Goal: Task Accomplishment & Management: Use online tool/utility

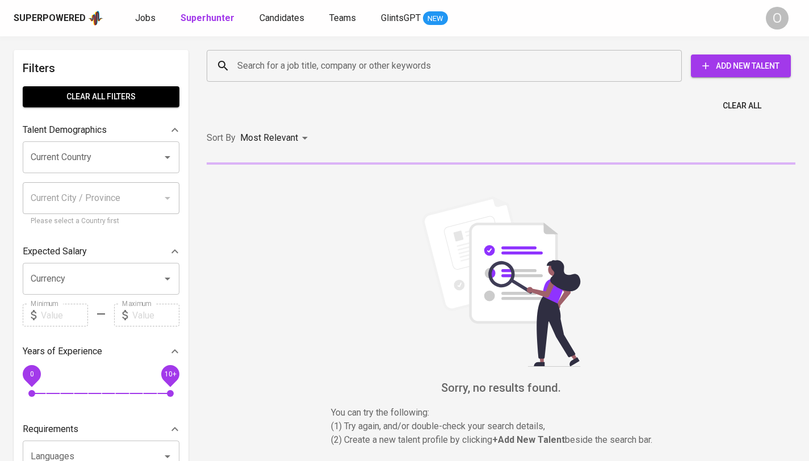
click at [343, 69] on input "Search for a job title, company or other keywords" at bounding box center [446, 66] width 425 height 22
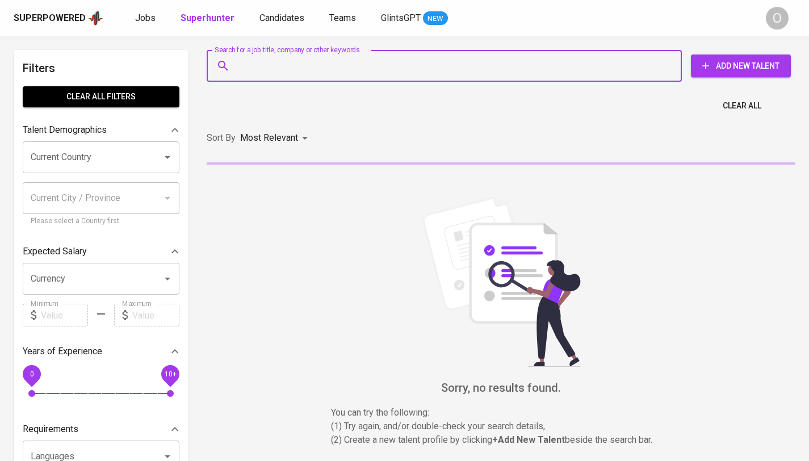
paste input "[EMAIL_ADDRESS][DOMAIN_NAME]"
type input "[EMAIL_ADDRESS][DOMAIN_NAME]"
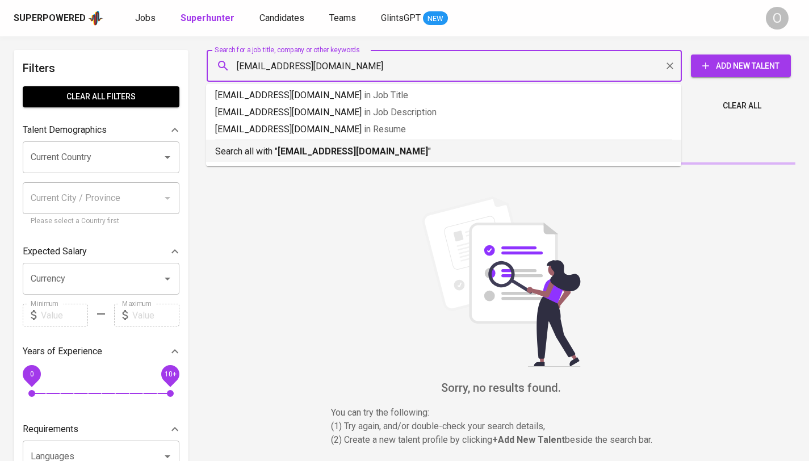
click at [346, 148] on b "[EMAIL_ADDRESS][DOMAIN_NAME]" at bounding box center [353, 151] width 150 height 11
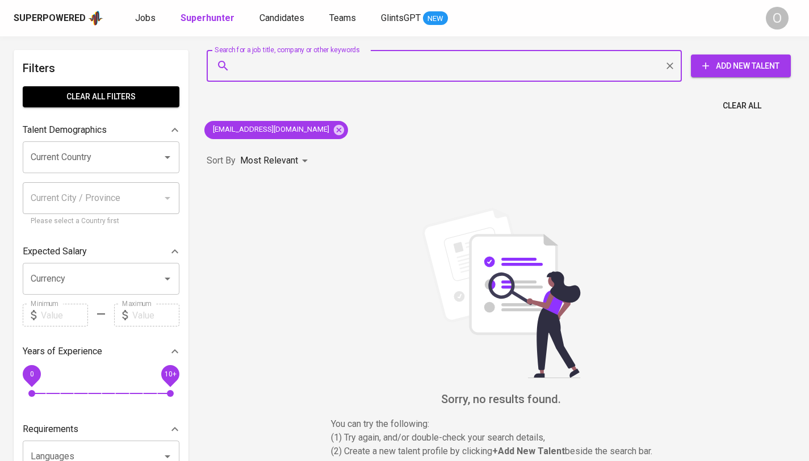
click at [459, 63] on input "Search for a job title, company or other keywords" at bounding box center [446, 66] width 425 height 22
paste input "[PERSON_NAME]"
type input "[PERSON_NAME]"
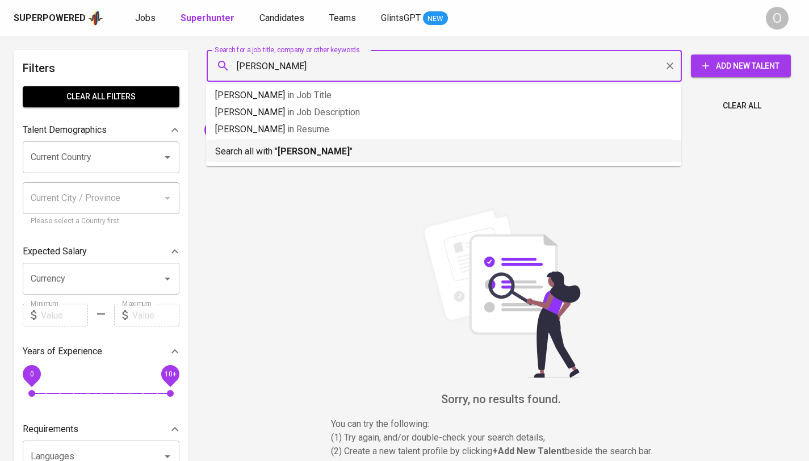
click at [308, 150] on b "[PERSON_NAME]" at bounding box center [314, 151] width 72 height 11
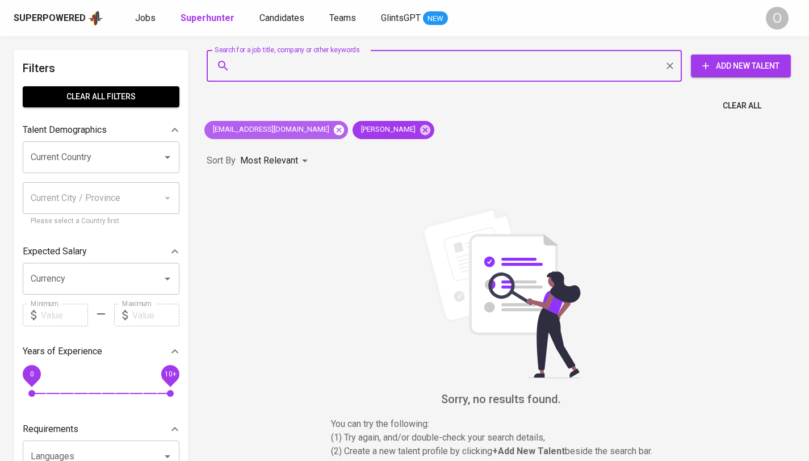
click at [334, 132] on icon at bounding box center [339, 129] width 10 height 10
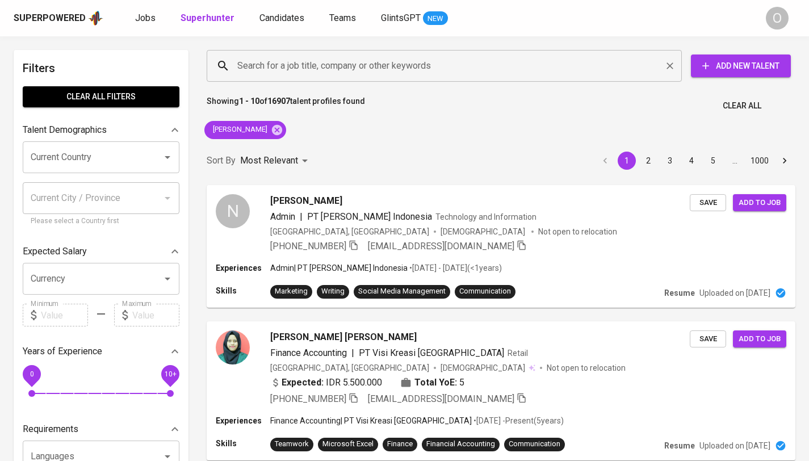
click at [488, 56] on div "Search for a job title, company or other keywords" at bounding box center [444, 66] width 475 height 32
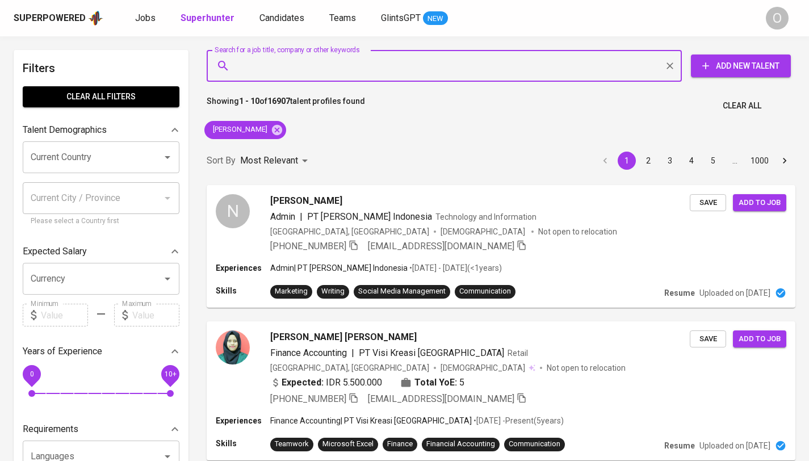
paste input "[PERSON_NAME]"
type input "[PERSON_NAME]"
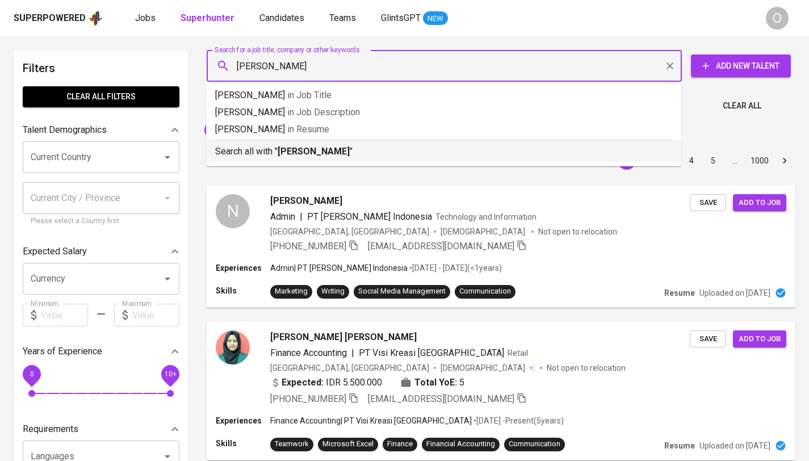
click at [294, 150] on b "[PERSON_NAME]" at bounding box center [314, 151] width 72 height 11
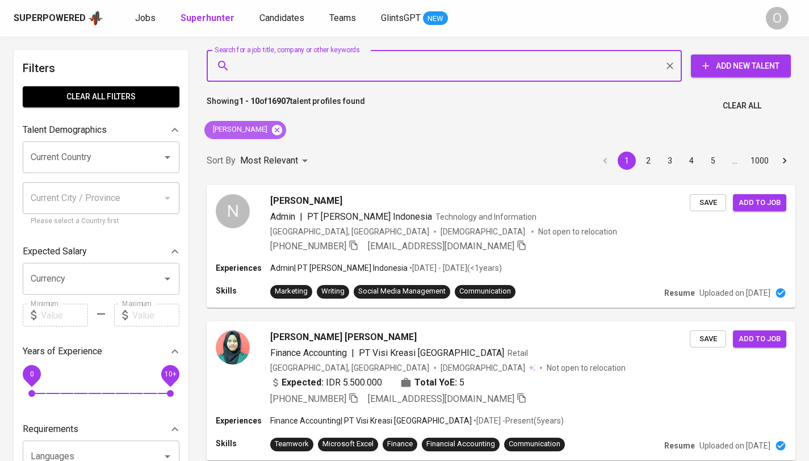
click at [281, 132] on icon at bounding box center [277, 129] width 10 height 10
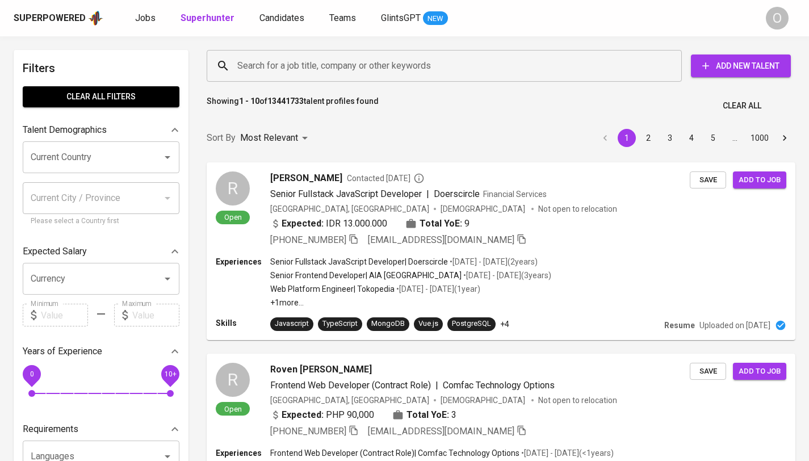
click at [426, 61] on input "Search for a job title, company or other keywords" at bounding box center [446, 66] width 425 height 22
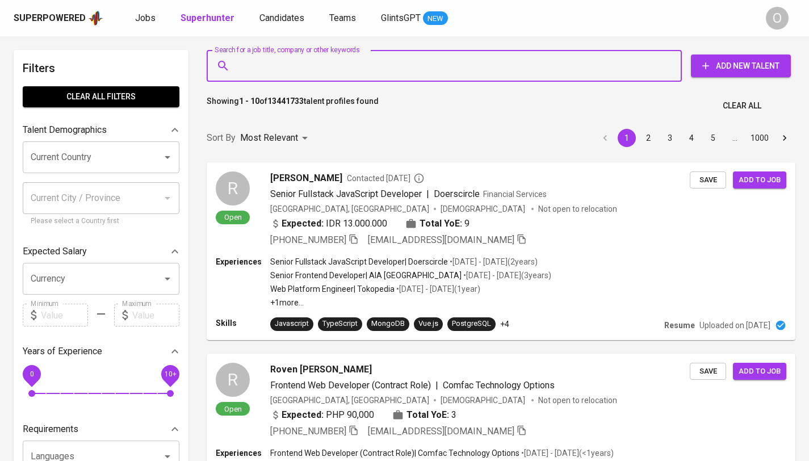
paste input "[PERSON_NAME]"
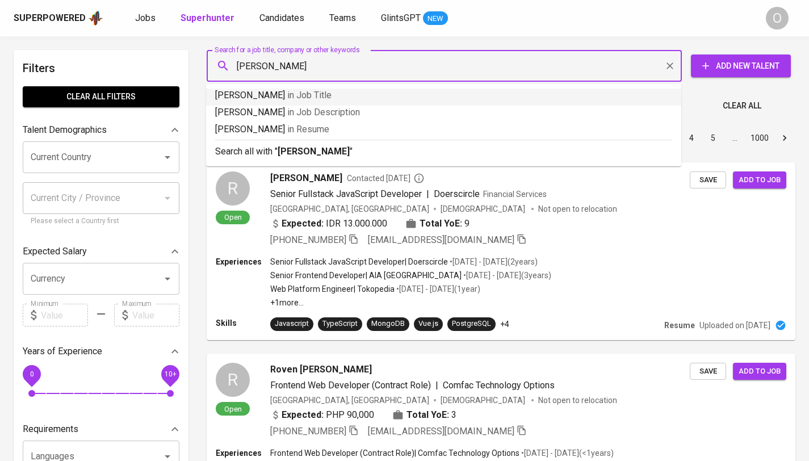
type input "[PERSON_NAME]"
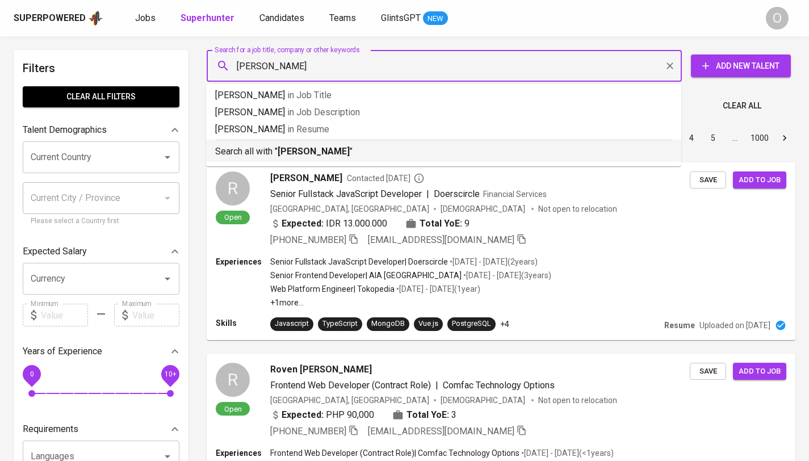
click at [341, 142] on div "Search all with " [PERSON_NAME] "" at bounding box center [443, 149] width 457 height 19
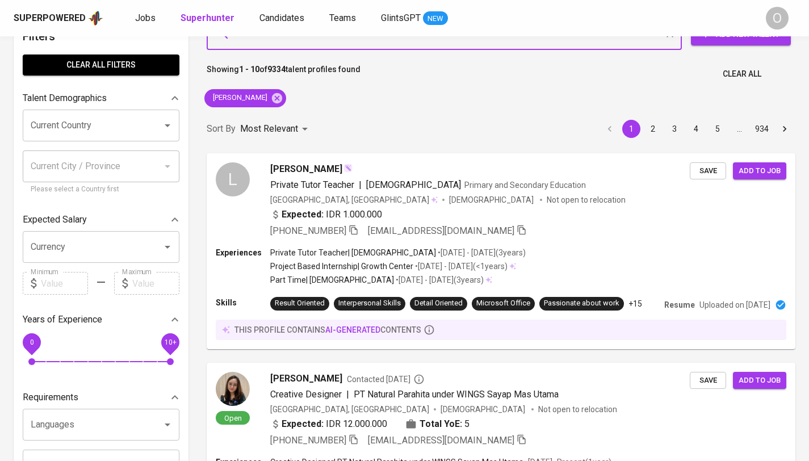
scroll to position [32, 0]
click at [356, 232] on icon "button" at bounding box center [353, 230] width 10 height 10
